Goal: Answer question/provide support

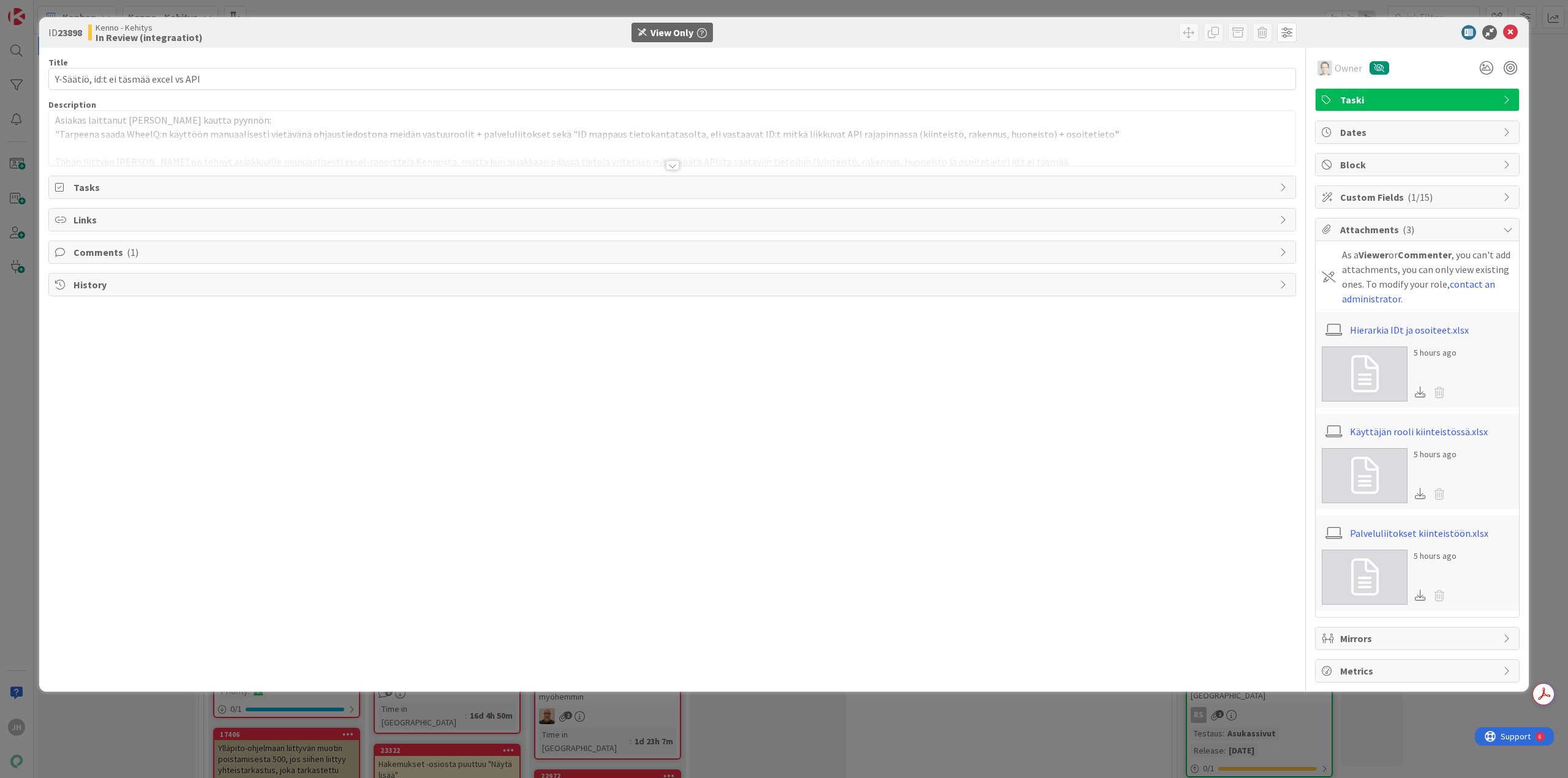
click at [671, 164] on div at bounding box center [672, 165] width 13 height 10
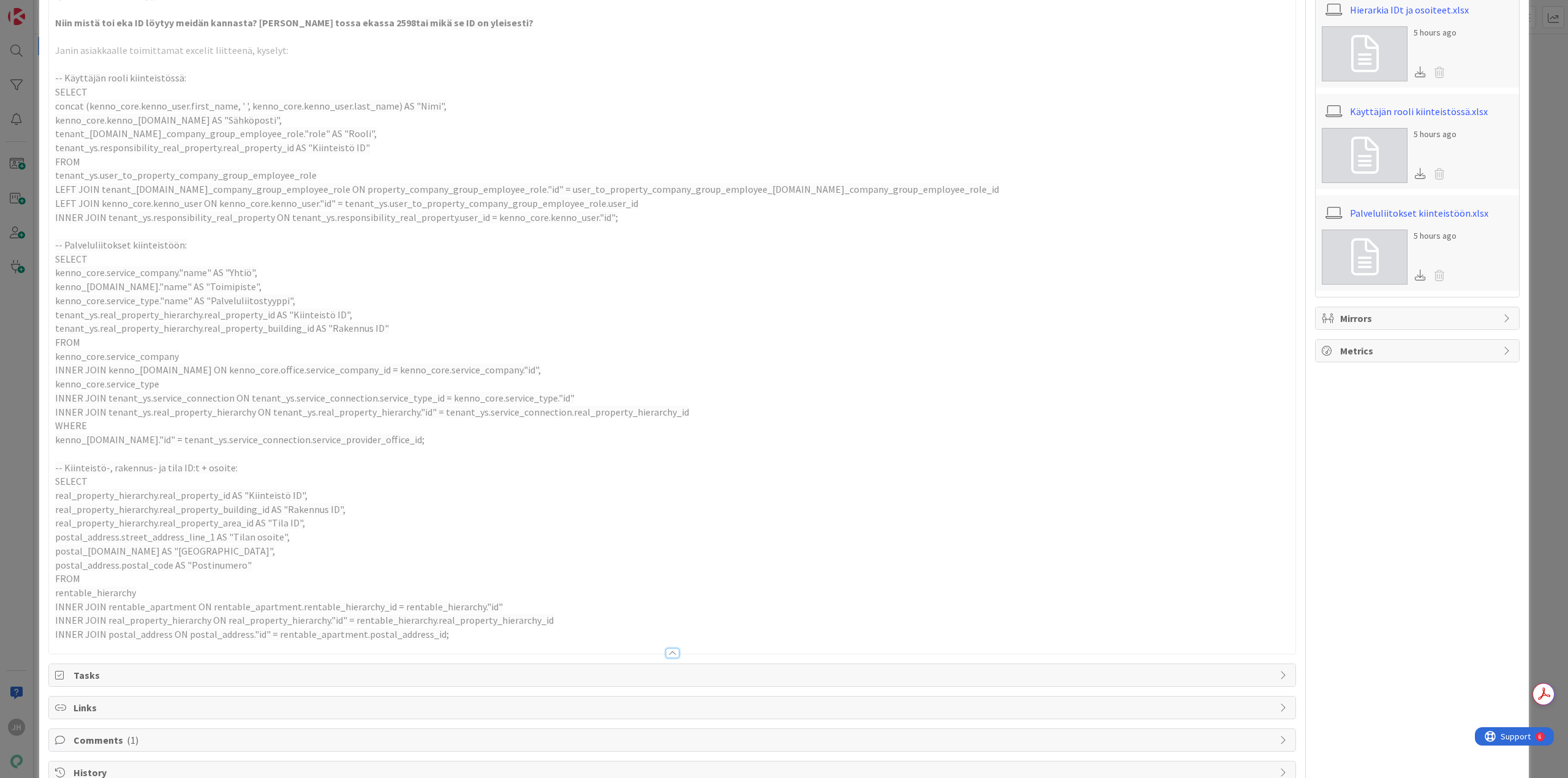
scroll to position [353, 0]
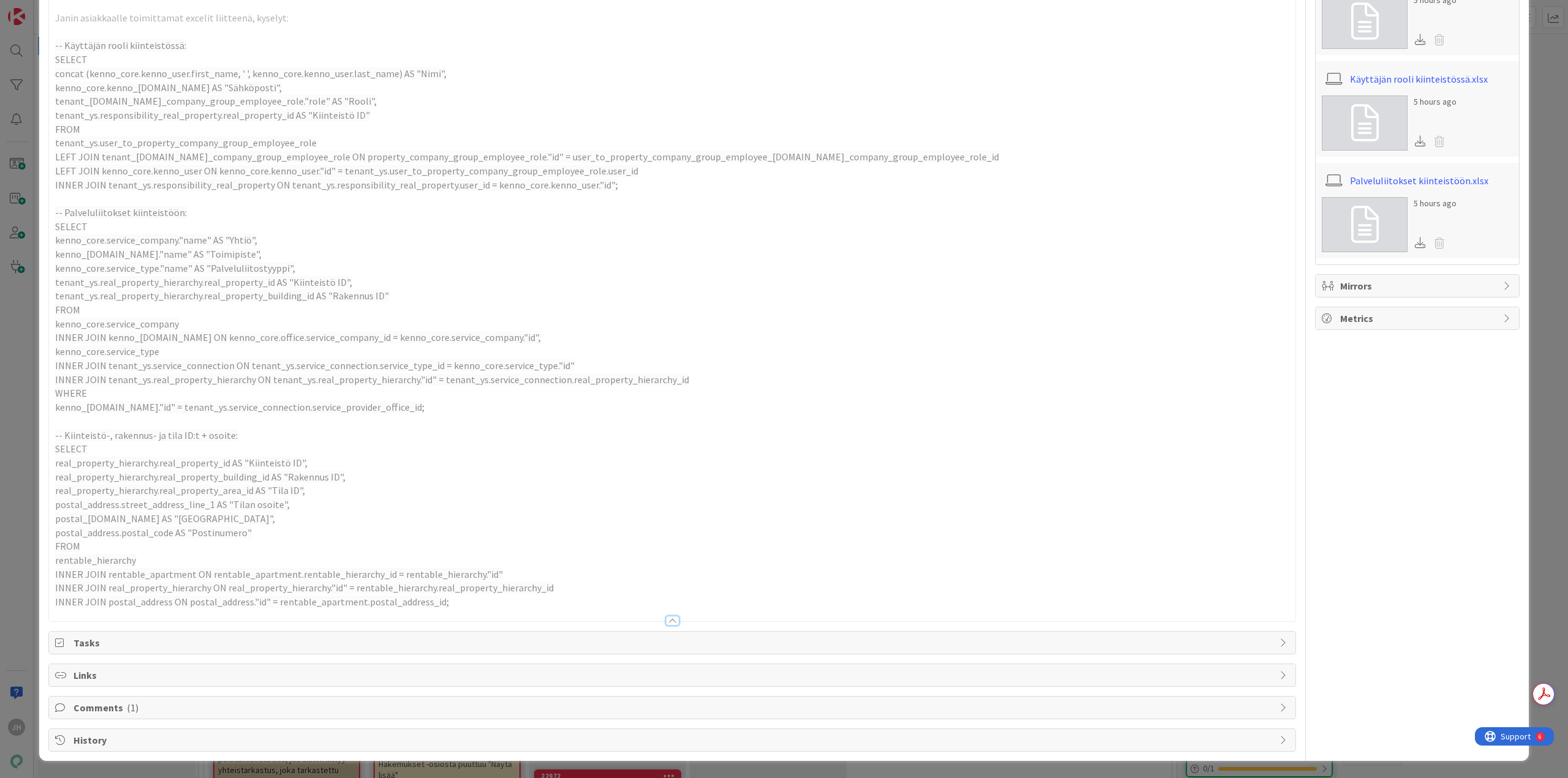
click at [231, 712] on span "Comments ( 1 )" at bounding box center [673, 708] width 1200 height 15
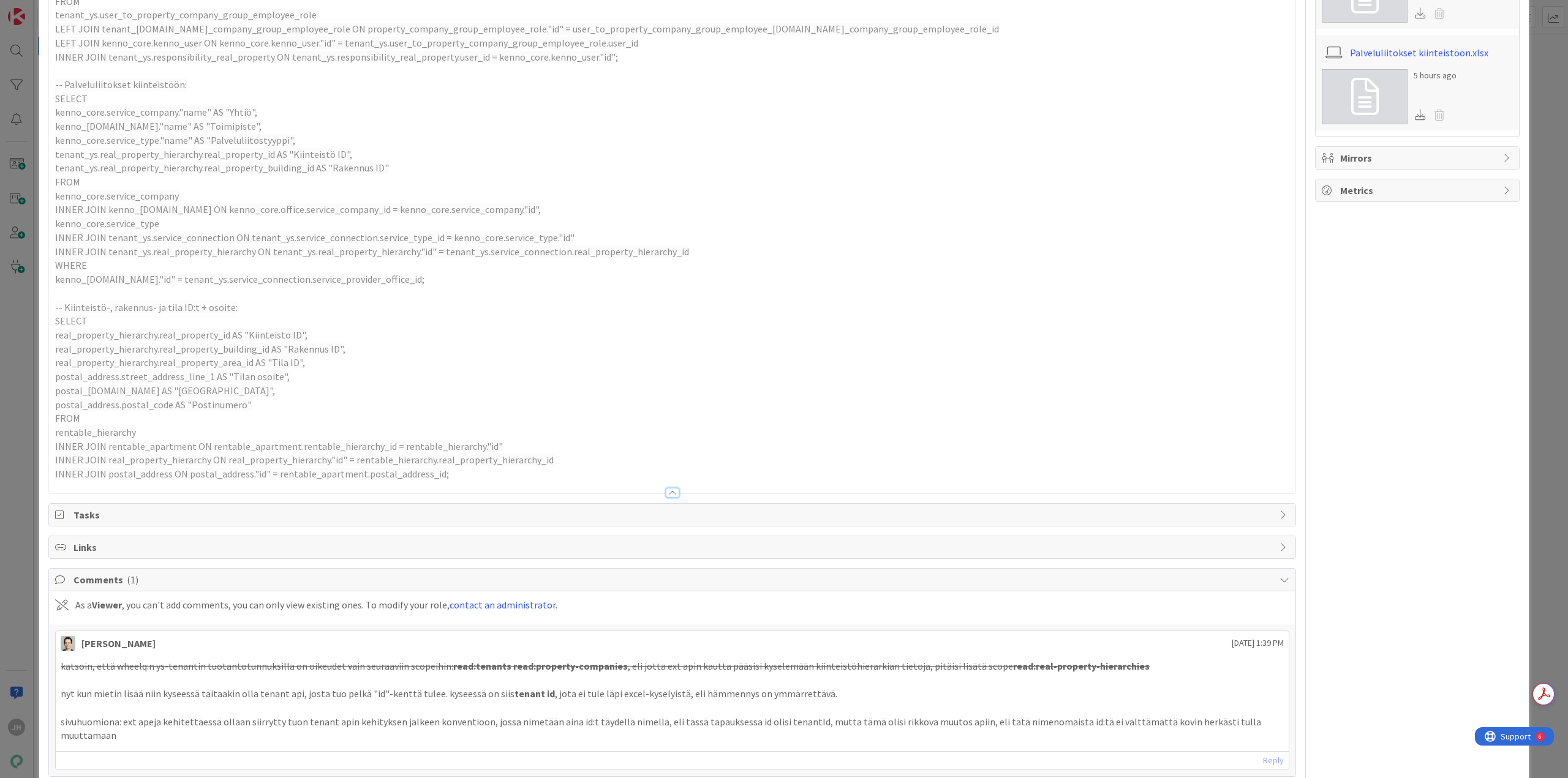
scroll to position [524, 0]
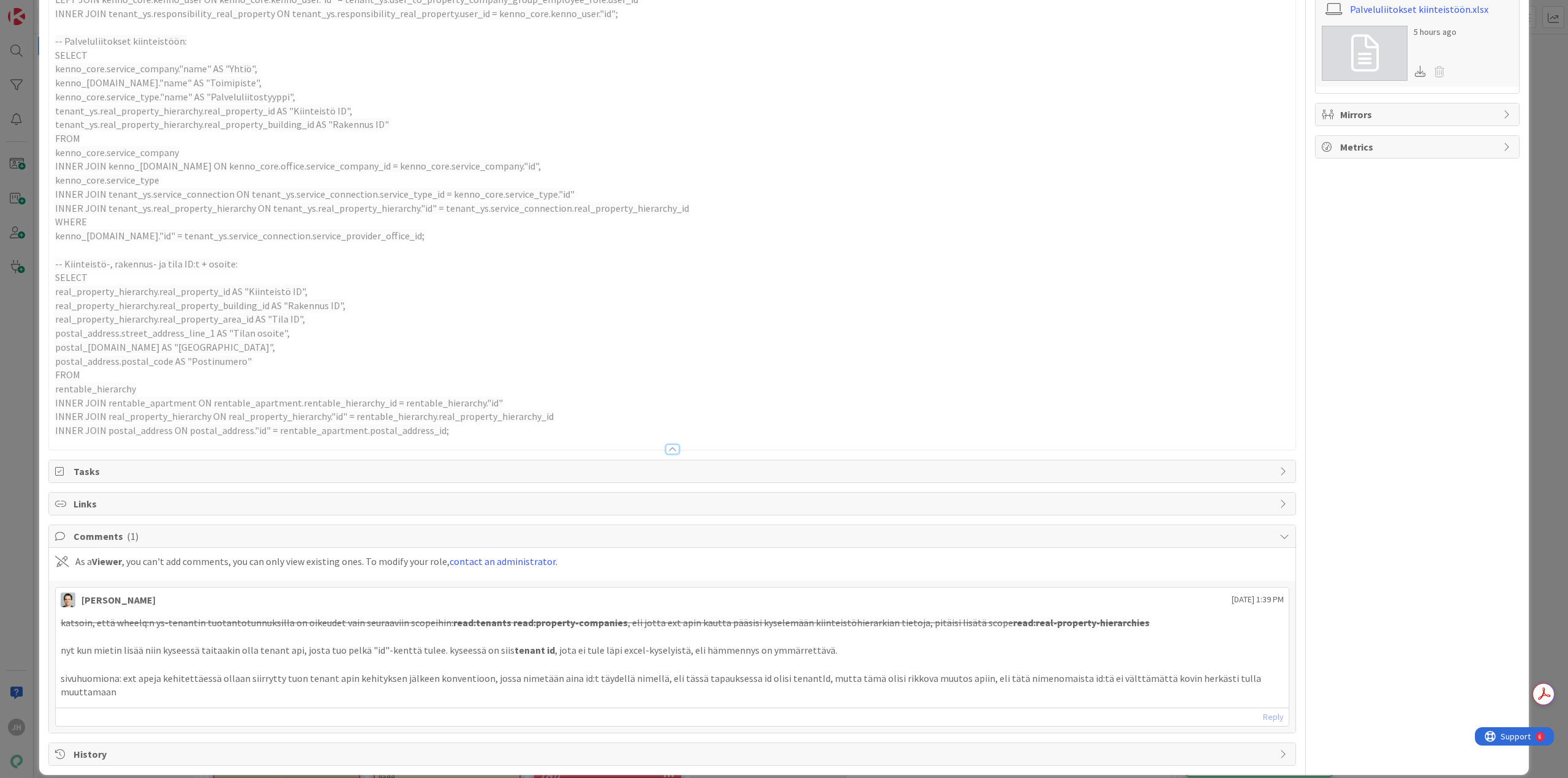
click at [891, 688] on div "katsoin, että wheelq:n ys-tenantin tuotantotunnuksilla on oikeudet vain seuraav…" at bounding box center [672, 658] width 1233 height 93
click at [908, 676] on p "sivuhuomiona: ext apeja kehitettäessä ollaan siirrytty tuon tenant apin kehityk…" at bounding box center [672, 685] width 1223 height 27
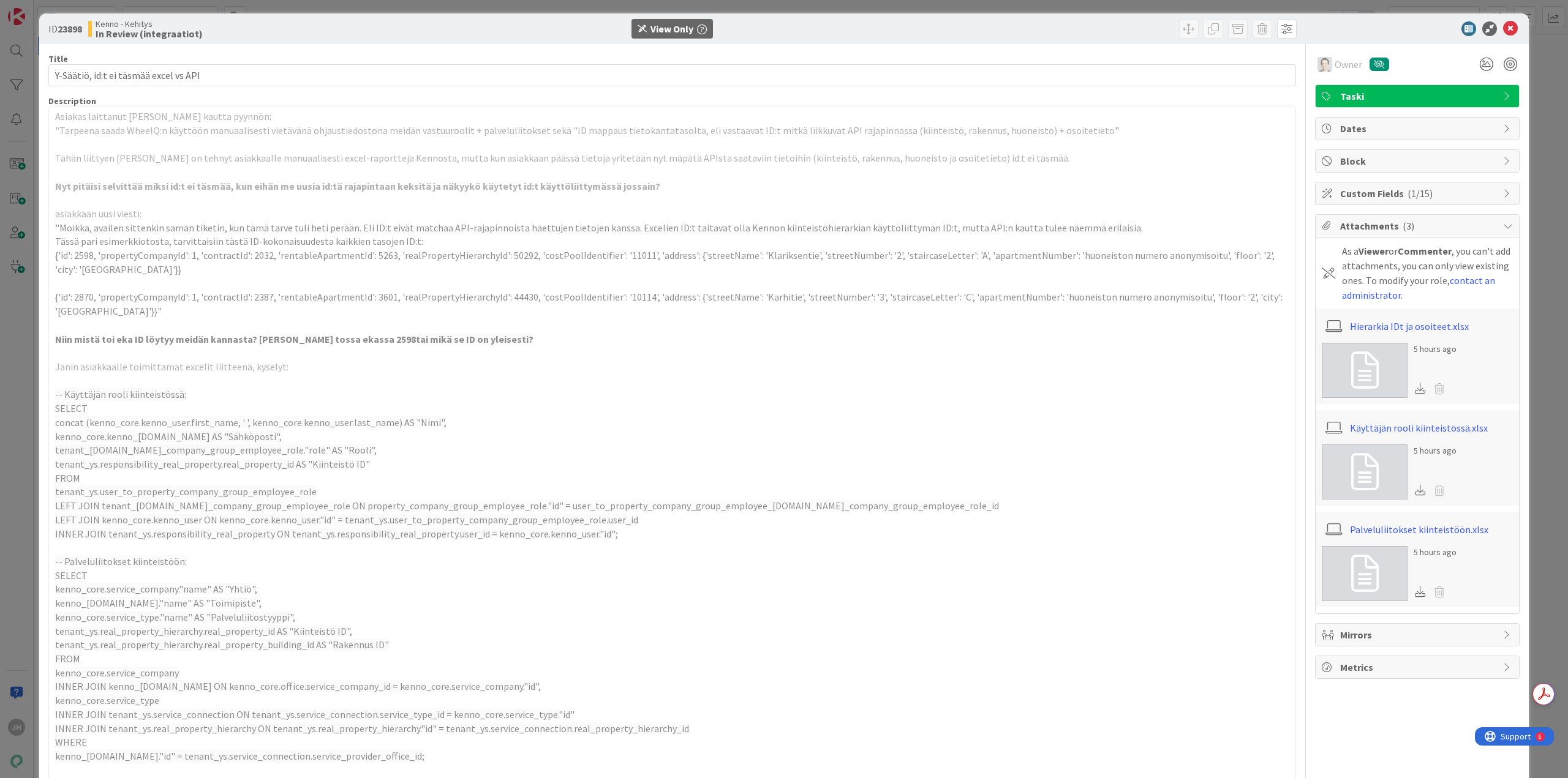
scroll to position [0, 0]
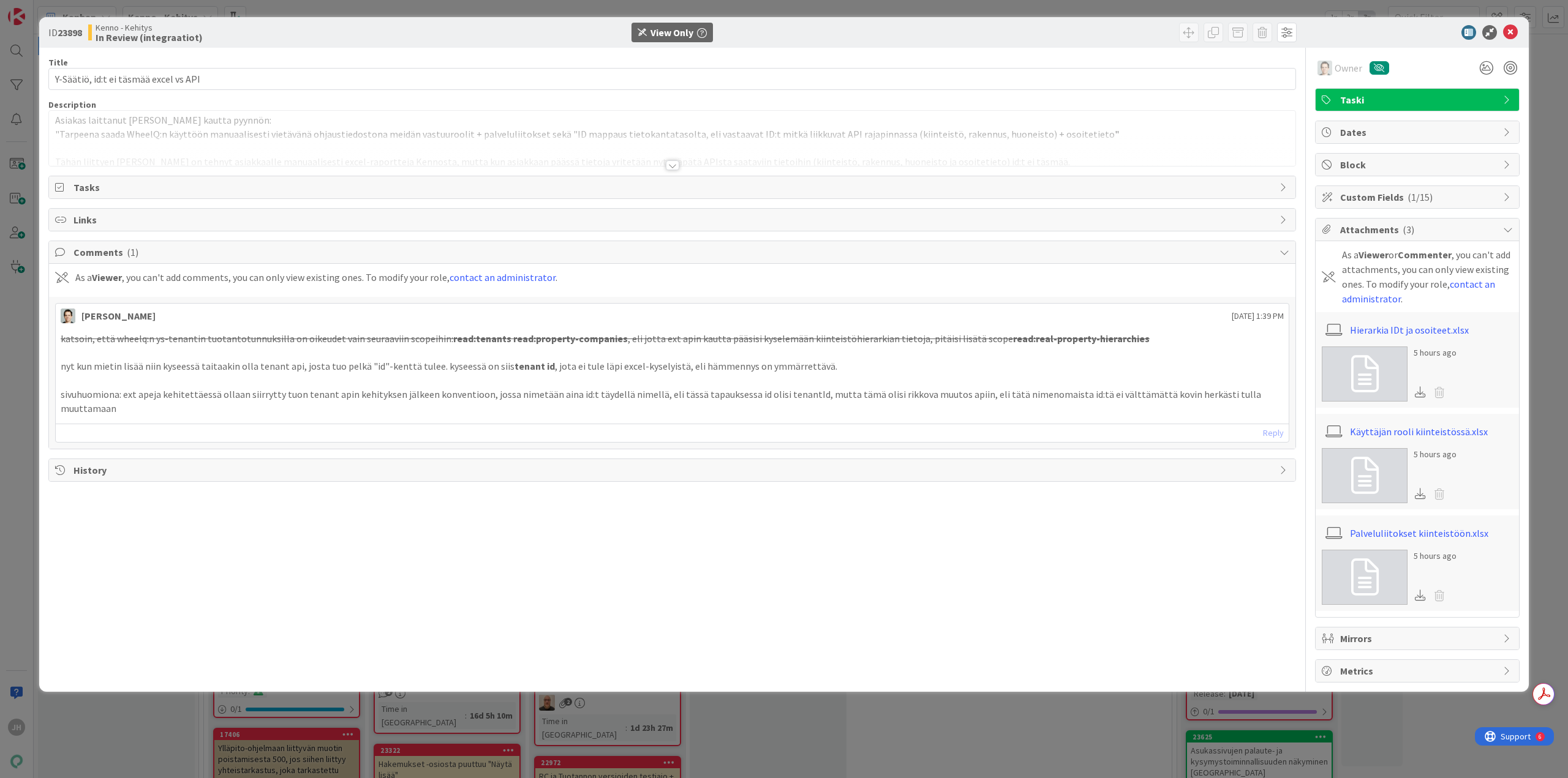
click at [665, 164] on div at bounding box center [672, 165] width 13 height 10
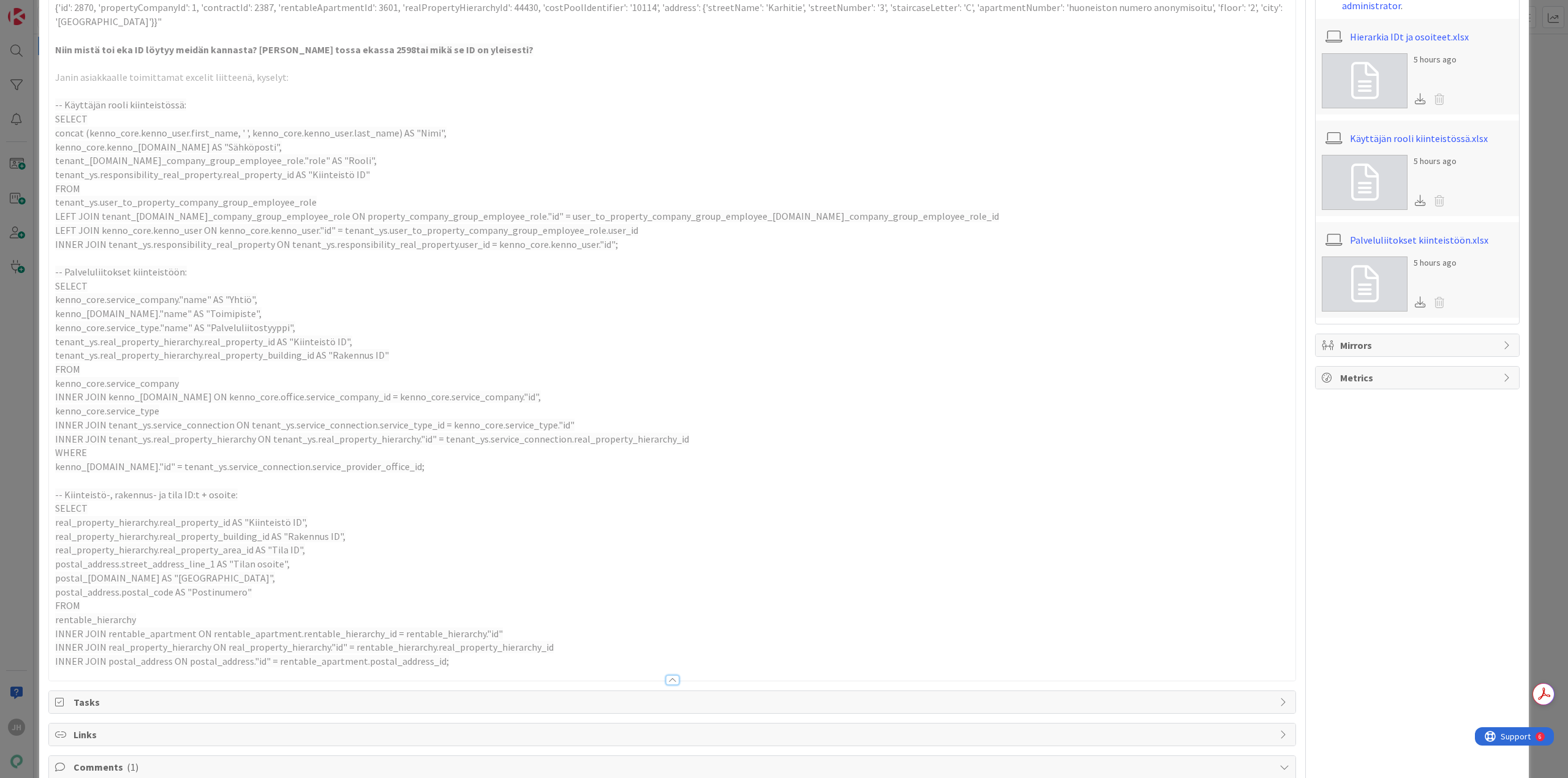
scroll to position [524, 0]
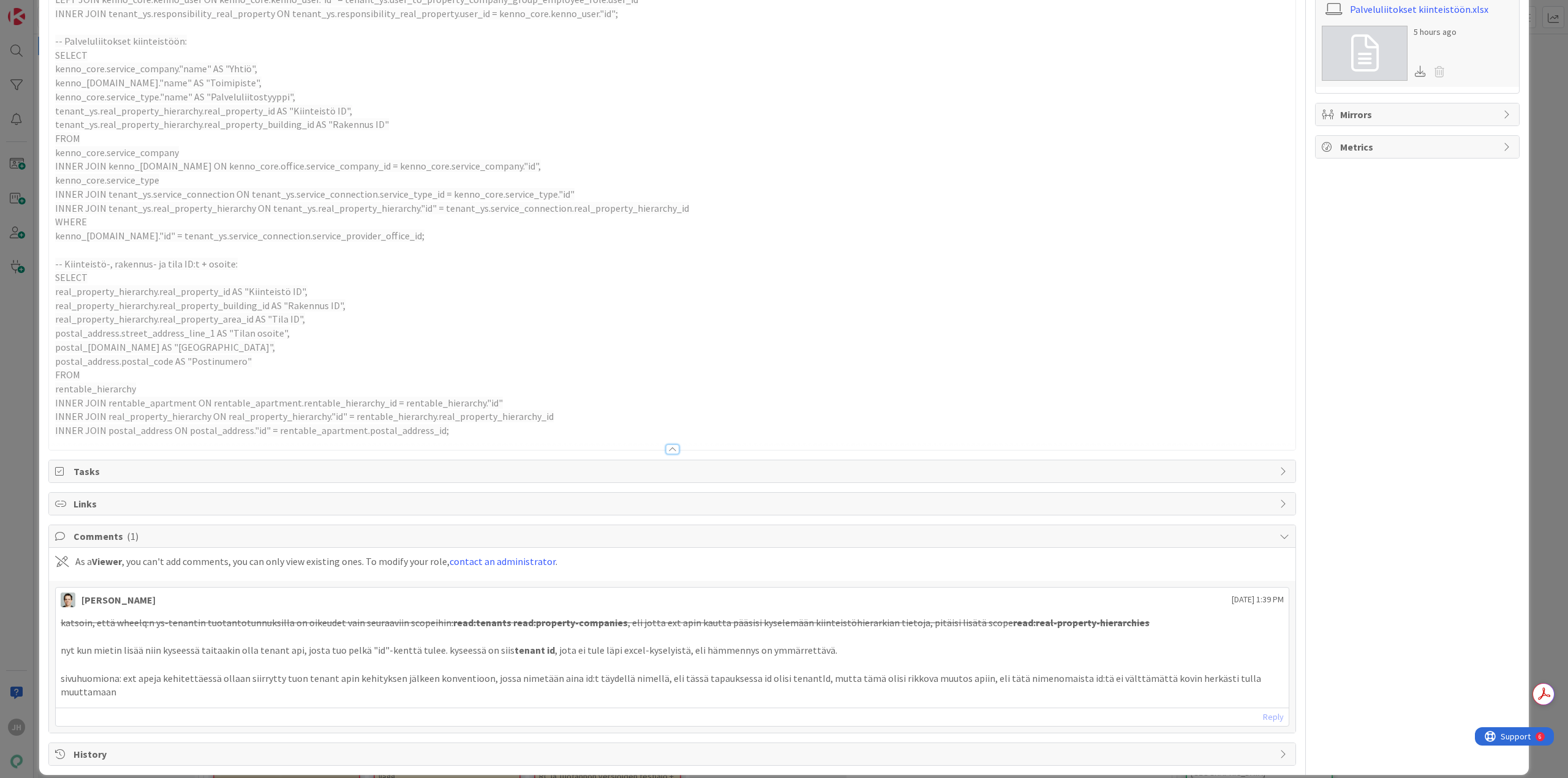
click at [213, 364] on span "postal_address.postal_code AS "Postinumero"" at bounding box center [153, 361] width 196 height 13
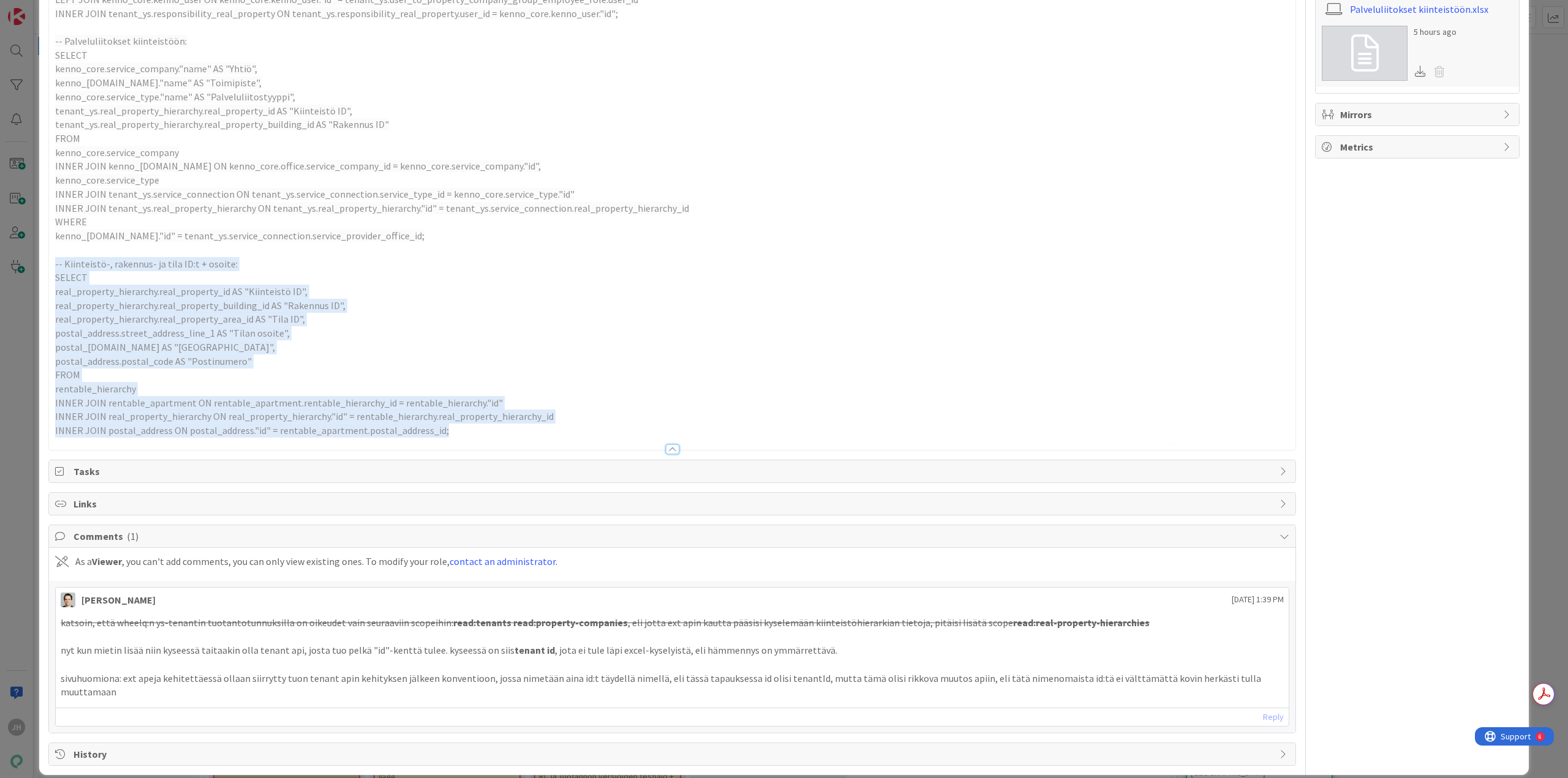
drag, startPoint x: 54, startPoint y: 264, endPoint x: 505, endPoint y: 446, distance: 486.3
click at [505, 446] on div "Description Asiakas laittanut Jani Hämäläisen kautta pyynnön: "Tarpeena saada W…" at bounding box center [671, 13] width 1247 height 876
copy div "-- Kiinteistö-, rakennus- ja tila ID:t + osoite: SELECT real_property_hierarchy…"
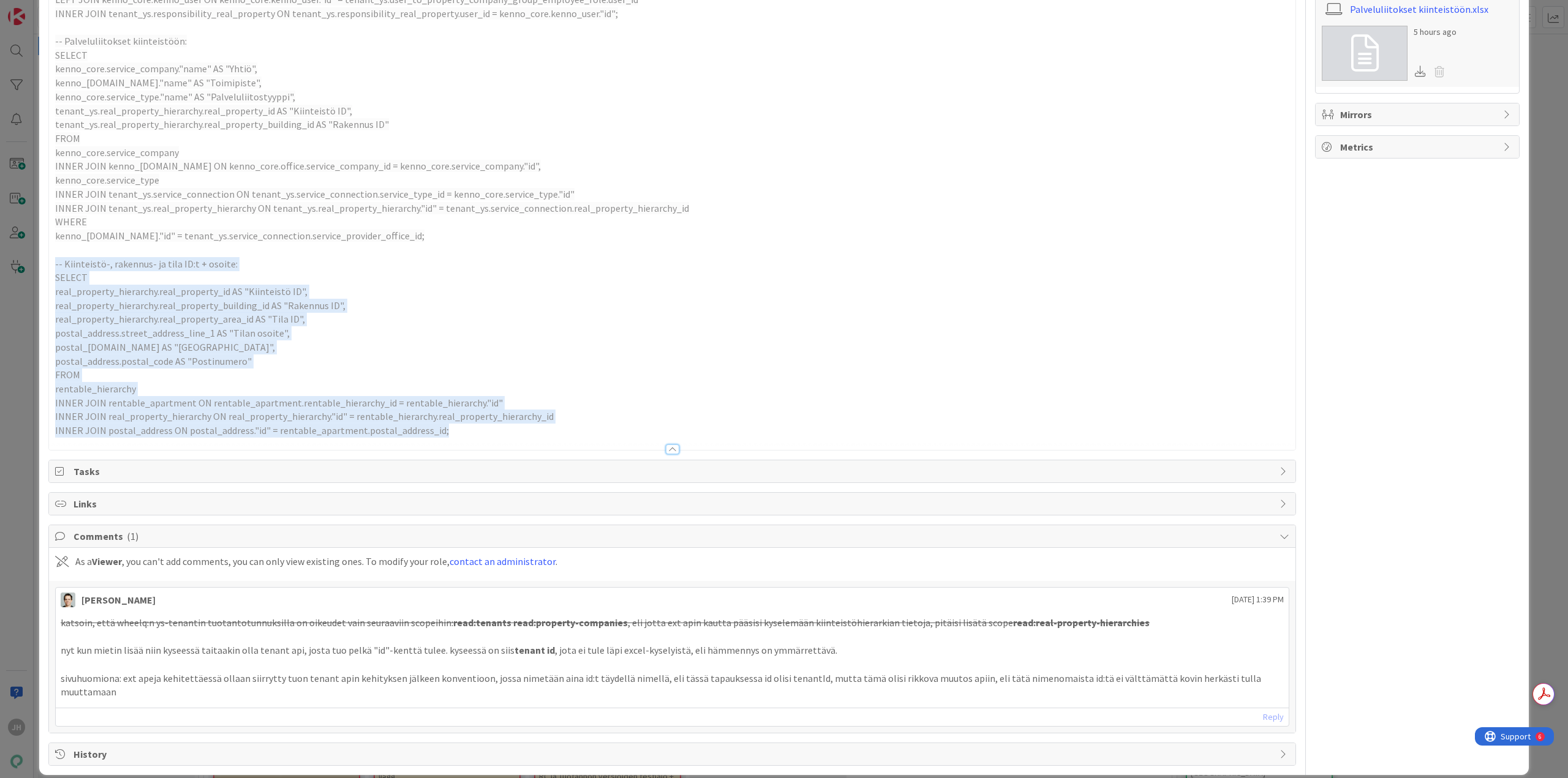
click at [252, 337] on span "postal_address.street_address_line_1 AS "Tilan osoite"," at bounding box center [172, 333] width 235 height 13
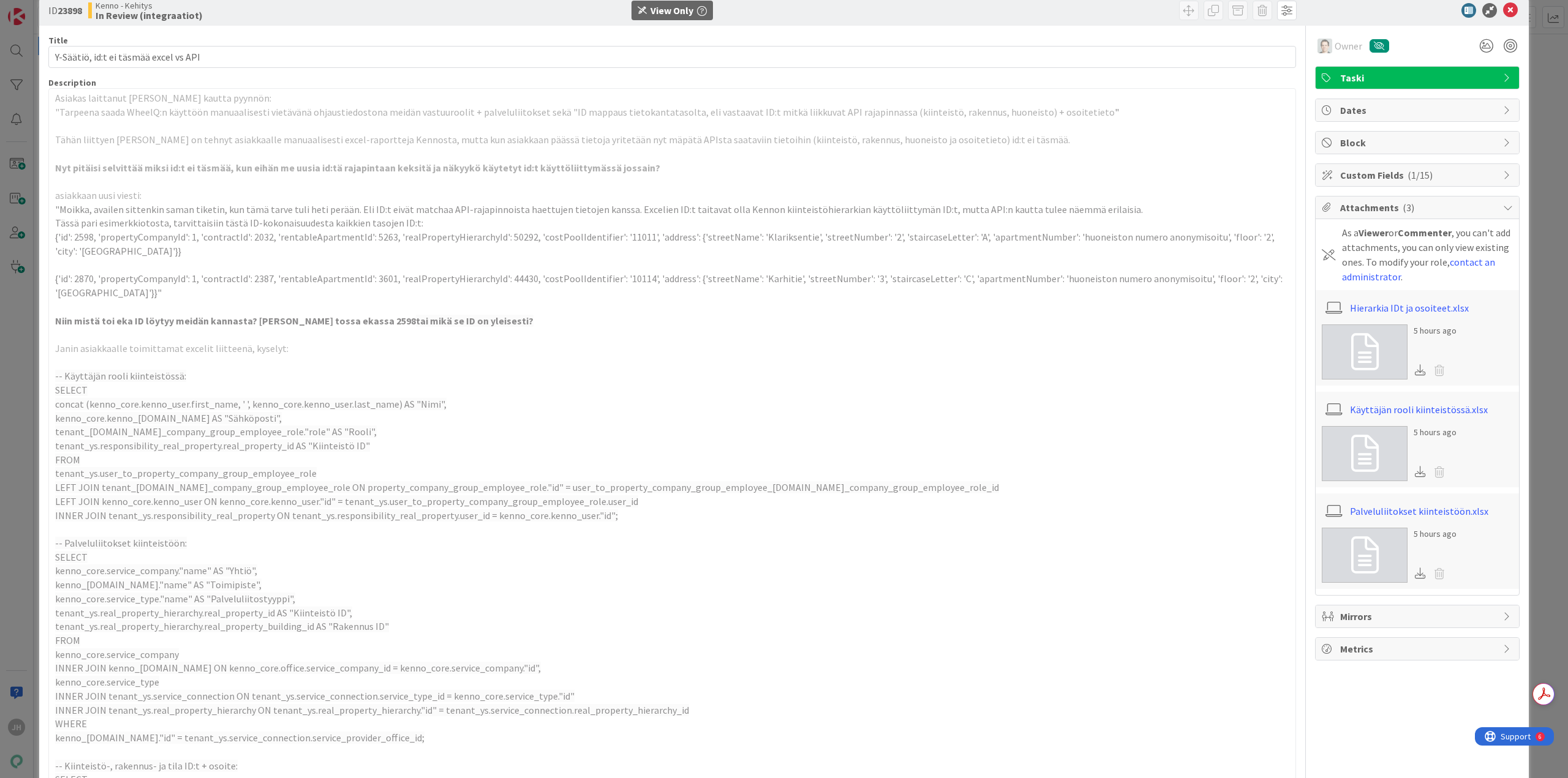
scroll to position [0, 0]
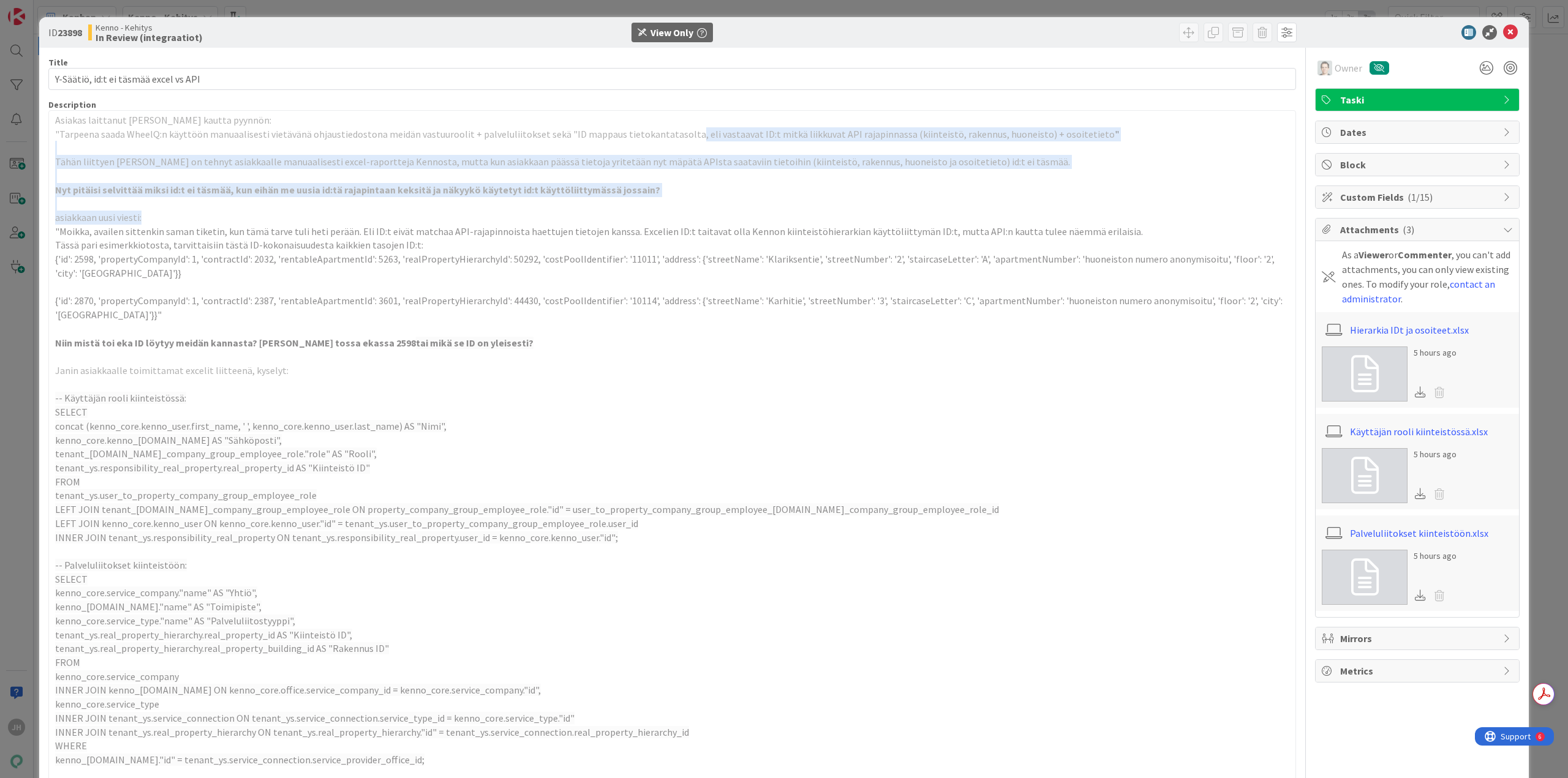
click at [680, 135] on div "Asiakas laittanut Jani Hämäläisen kautta pyynnön: "Tarpeena saada WheelQ:n käyt…" at bounding box center [672, 542] width 1246 height 863
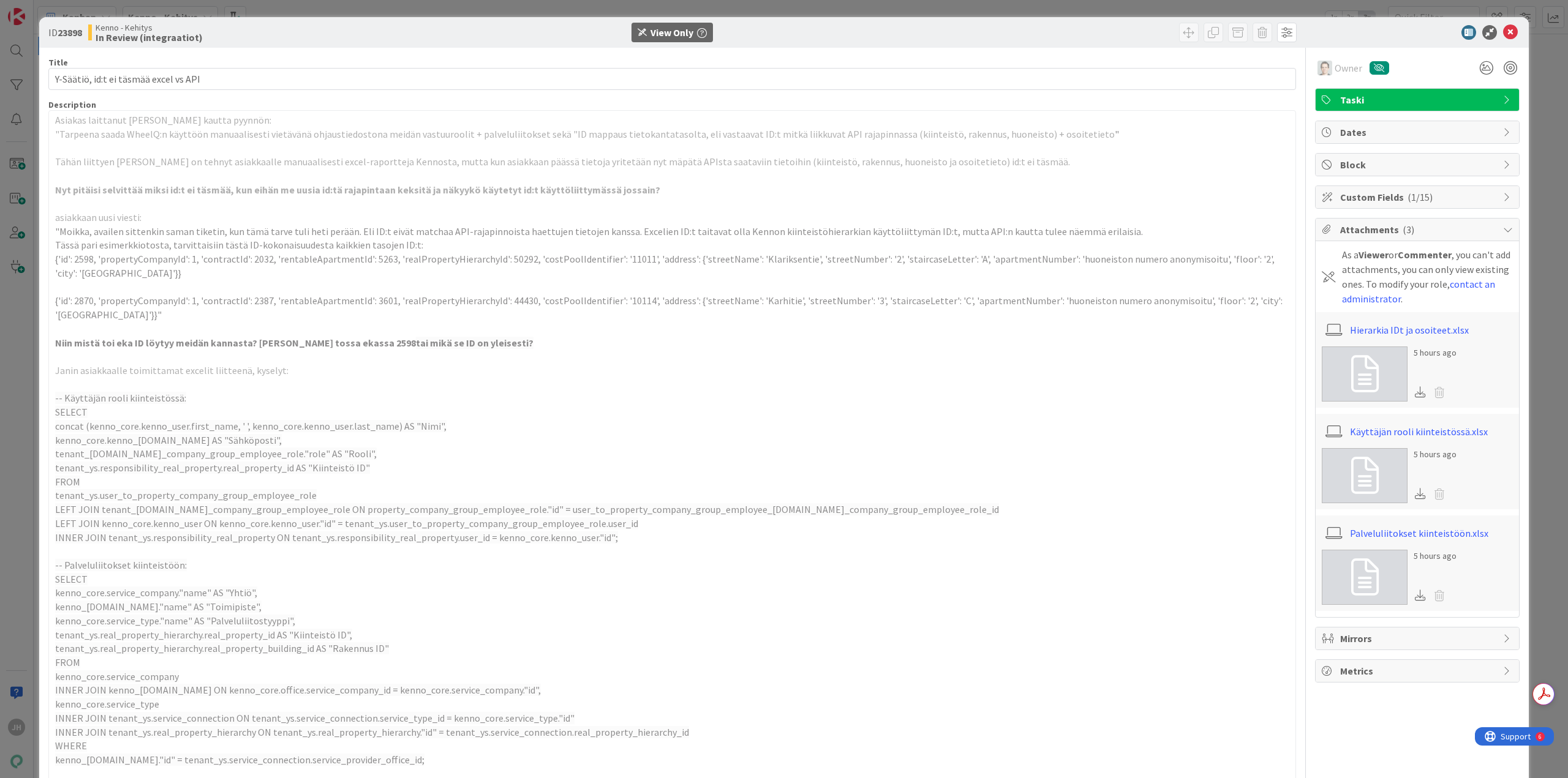
click at [621, 373] on p "Janin asiakkaalle toimittamat excelit liitteenä, kyselyt:" at bounding box center [671, 370] width 1234 height 14
click at [240, 275] on p "{'id': 2598, 'propertyCompanyId': 1, 'contractId': 2032, 'rentableApartmentId':…" at bounding box center [671, 265] width 1234 height 27
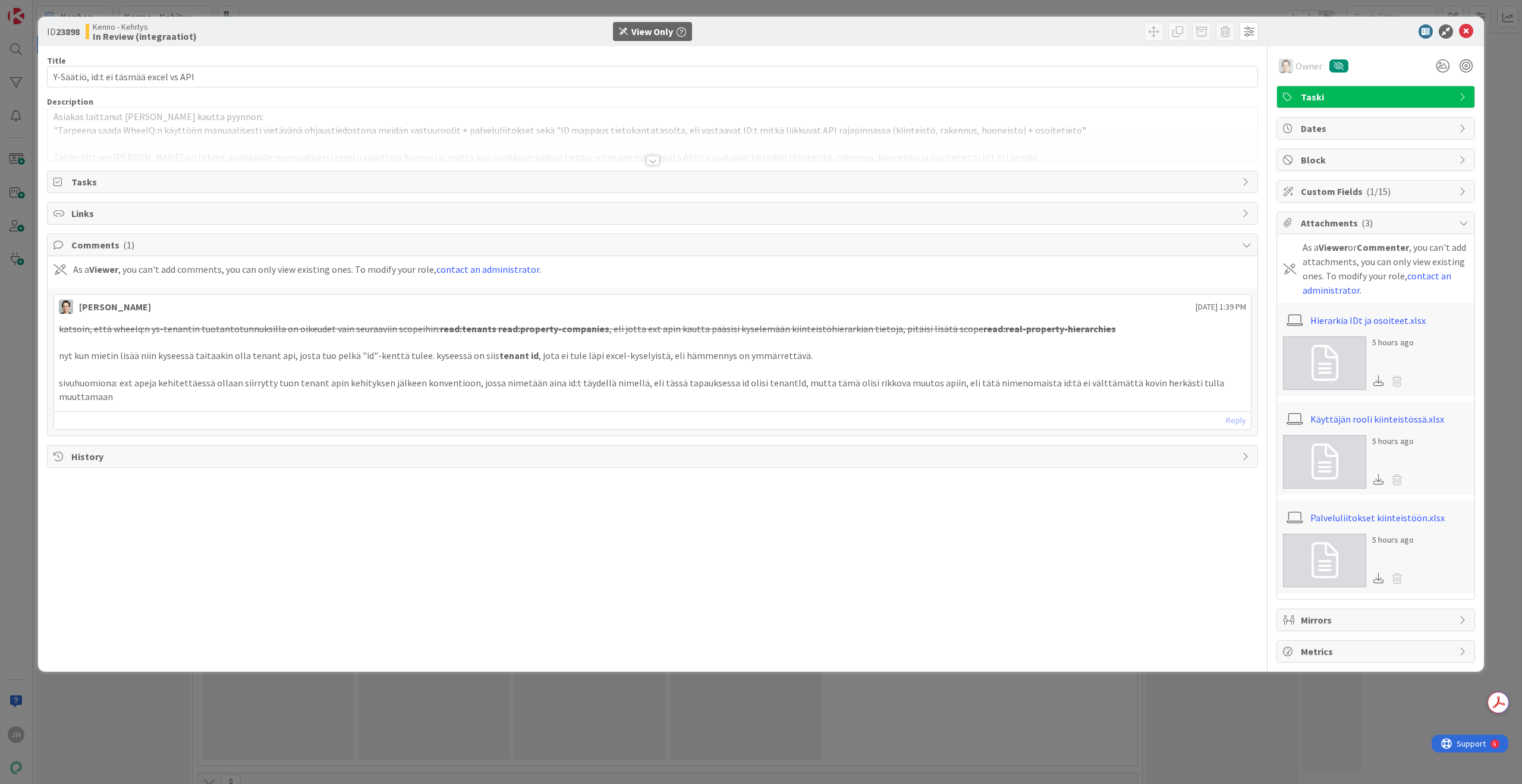
click at [652, 157] on div at bounding box center [652, 160] width 13 height 9
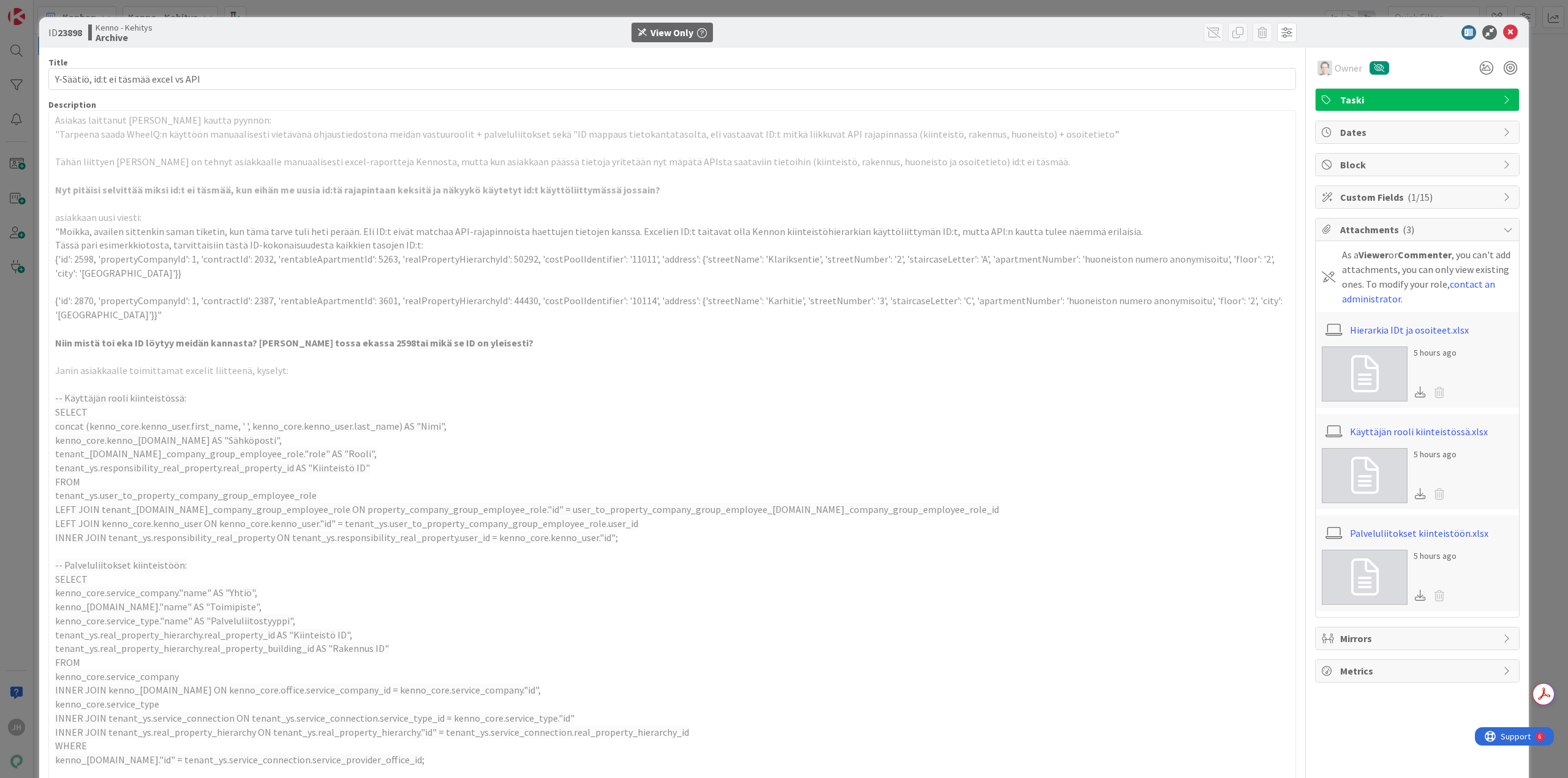
click at [1509, 36] on div at bounding box center [1411, 33] width 217 height 15
